Goal: Information Seeking & Learning: Learn about a topic

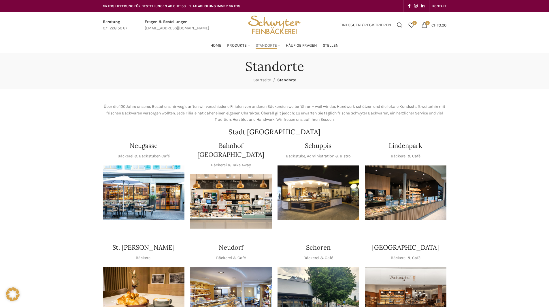
drag, startPoint x: 59, startPoint y: 148, endPoint x: 48, endPoint y: 133, distance: 18.3
click at [319, 200] on img "1 / 1" at bounding box center [319, 192] width 82 height 54
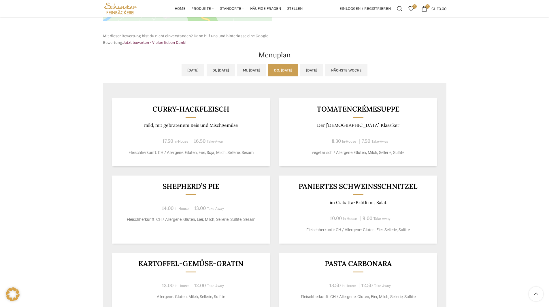
scroll to position [202, 0]
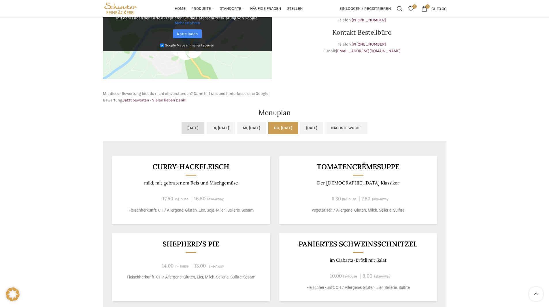
click at [183, 129] on link "[DATE]" at bounding box center [193, 128] width 23 height 12
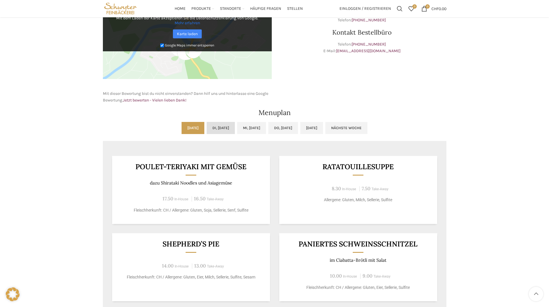
click at [207, 128] on link "Di, [DATE]" at bounding box center [221, 128] width 28 height 12
click at [247, 129] on link "Mi, [DATE]" at bounding box center [251, 128] width 29 height 12
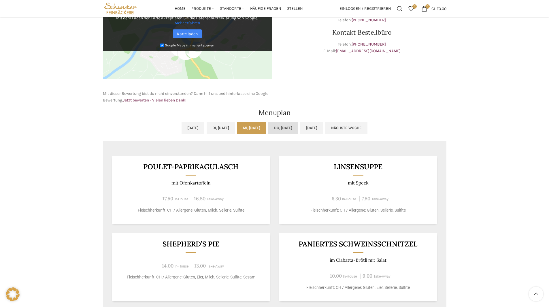
click at [298, 130] on link "Do, [DATE]" at bounding box center [283, 128] width 30 height 12
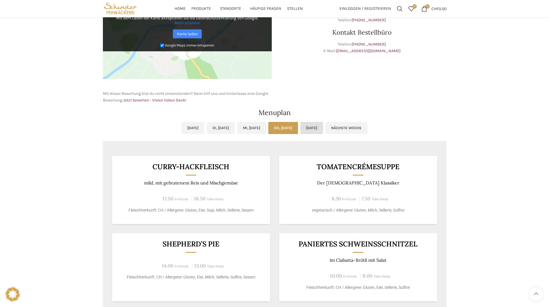
click at [323, 130] on link "[DATE]" at bounding box center [311, 128] width 23 height 12
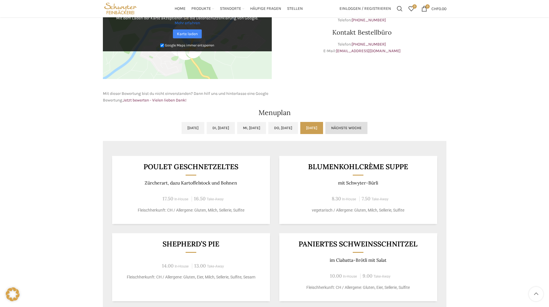
click at [368, 133] on link "Nächste Woche" at bounding box center [347, 128] width 42 height 12
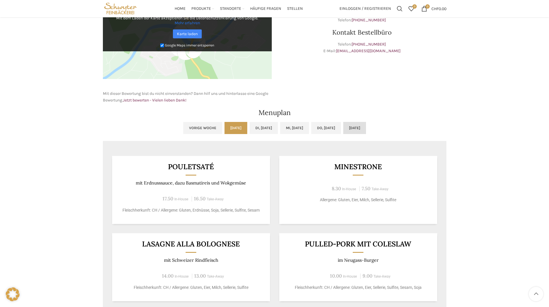
click at [366, 133] on link "[DATE]" at bounding box center [354, 128] width 23 height 12
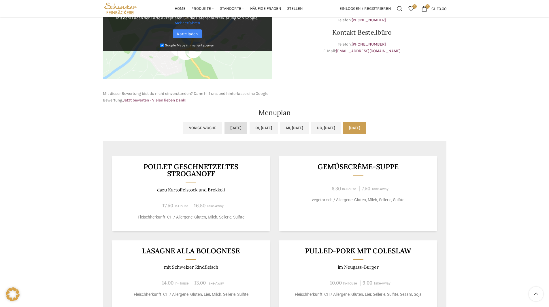
click at [225, 132] on link "[DATE]" at bounding box center [236, 128] width 23 height 12
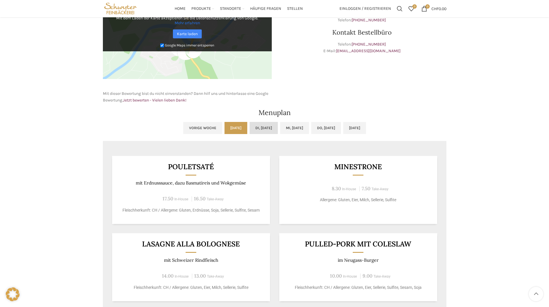
click at [250, 131] on link "Di, [DATE]" at bounding box center [264, 128] width 28 height 12
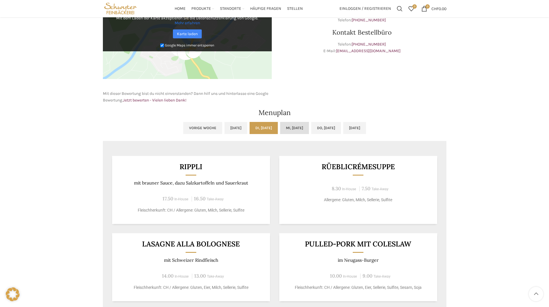
click at [289, 131] on link "Mi, [DATE]" at bounding box center [294, 128] width 29 height 12
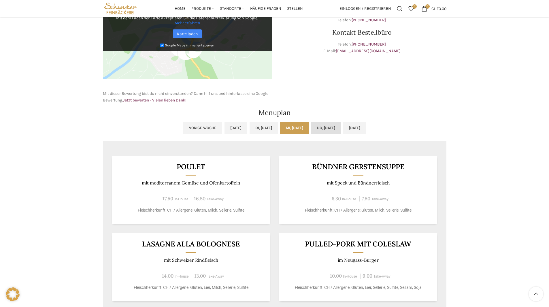
click at [341, 131] on link "Do, [DATE]" at bounding box center [326, 128] width 30 height 12
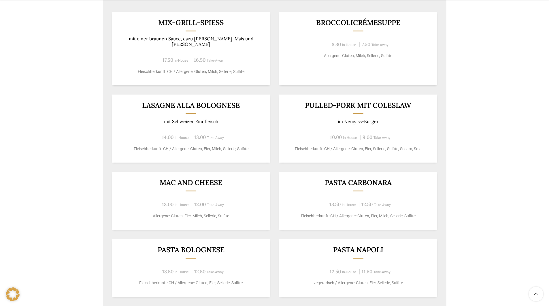
scroll to position [375, 0]
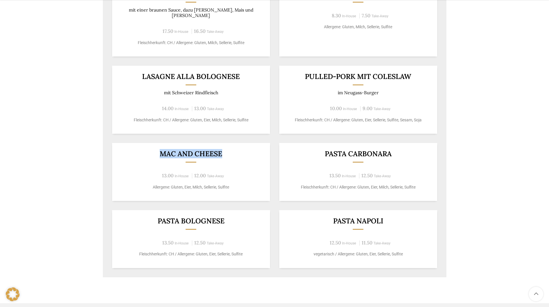
drag, startPoint x: 160, startPoint y: 148, endPoint x: 226, endPoint y: 151, distance: 66.4
click at [226, 151] on h3 "Mac and Cheese" at bounding box center [191, 153] width 144 height 7
